Goal: Find specific page/section: Find specific page/section

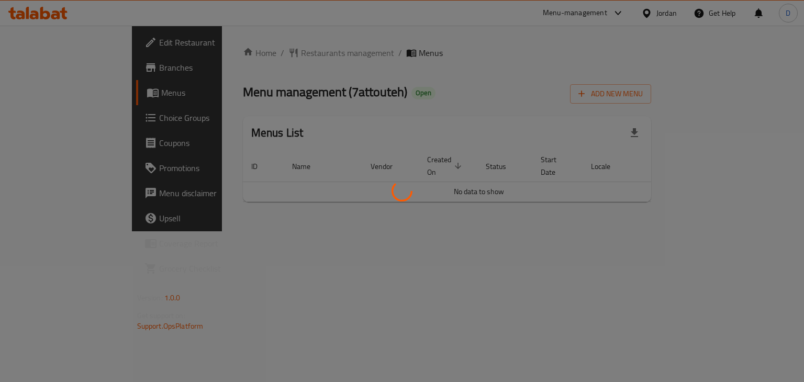
click at [651, 10] on div at bounding box center [402, 191] width 804 height 382
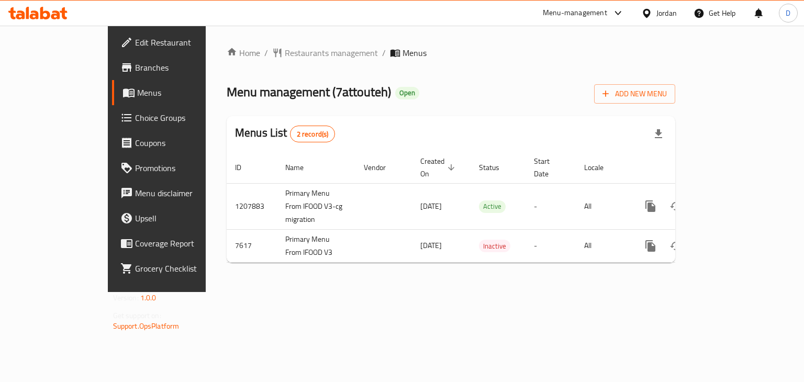
click at [649, 16] on icon at bounding box center [646, 13] width 11 height 11
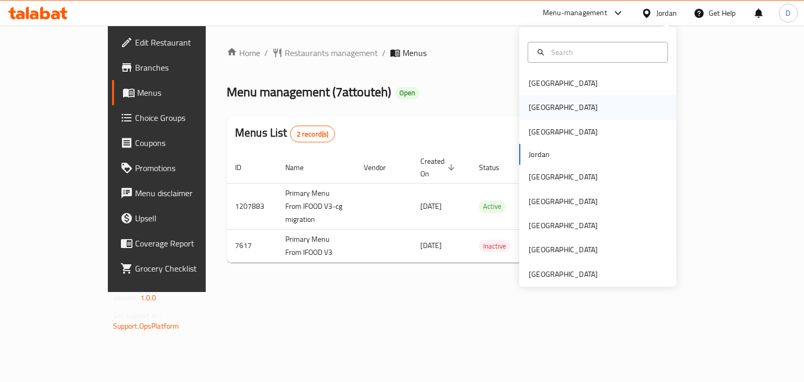
click at [538, 105] on div "[GEOGRAPHIC_DATA]" at bounding box center [563, 107] width 86 height 24
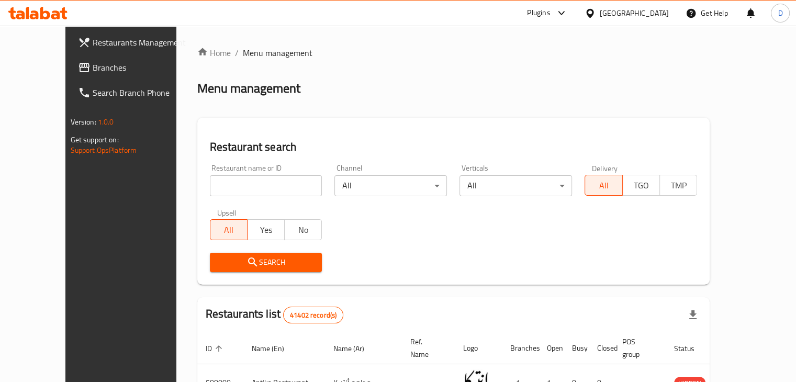
click at [93, 69] on span "Branches" at bounding box center [141, 67] width 97 height 13
